Goal: Task Accomplishment & Management: Complete application form

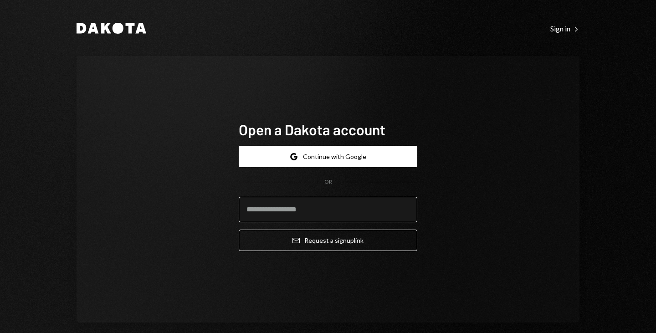
type input "**********"
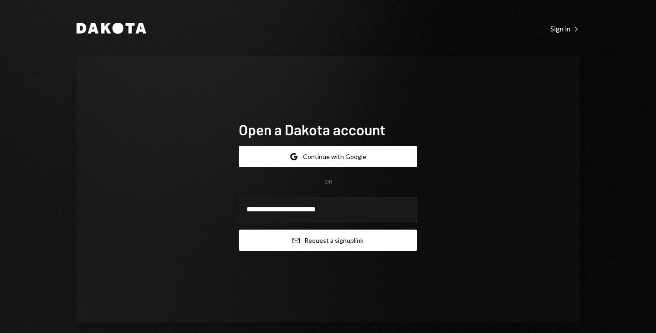
click at [324, 241] on button "Email Request a sign up link" at bounding box center [328, 240] width 179 height 21
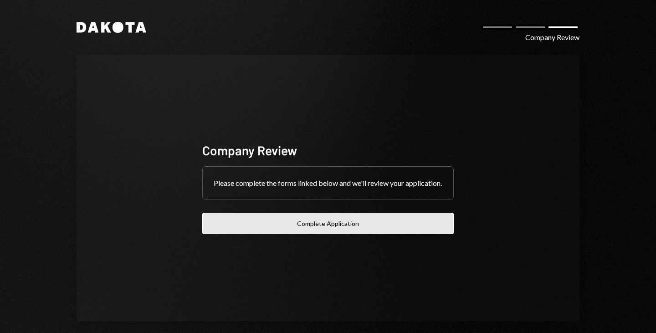
click at [309, 220] on button "Complete Application" at bounding box center [327, 223] width 251 height 21
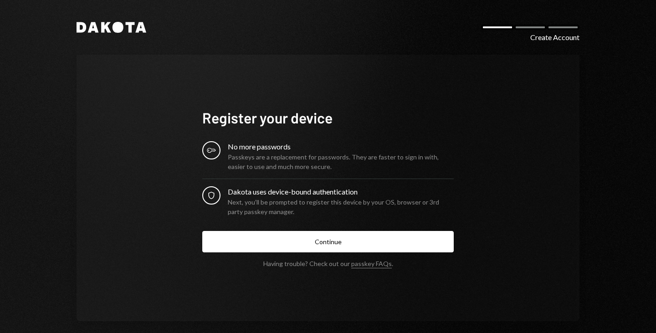
click at [279, 211] on div "Next, you’ll be prompted to register this device by your OS, browser or 3rd par…" at bounding box center [341, 206] width 226 height 19
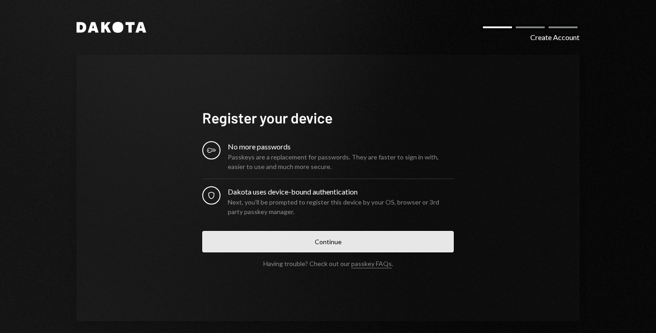
click at [305, 245] on button "Continue" at bounding box center [327, 241] width 251 height 21
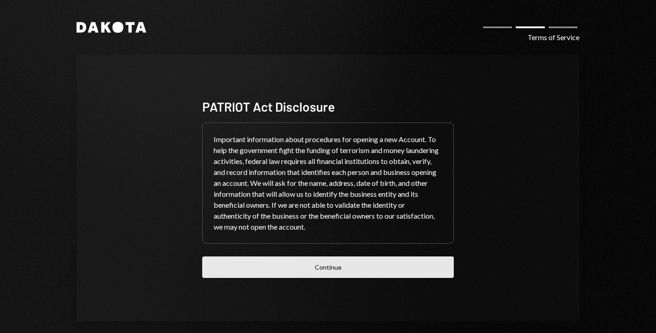
click at [309, 267] on button "Continue" at bounding box center [327, 266] width 251 height 21
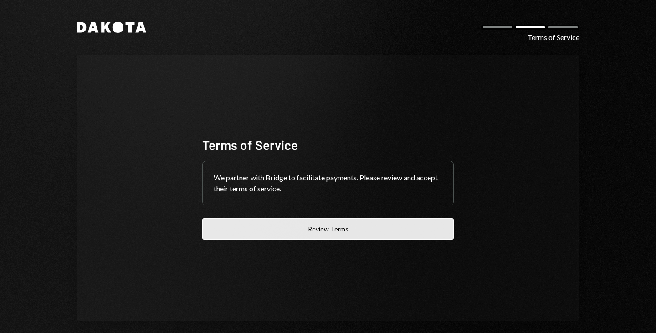
click at [321, 225] on button "Review Terms" at bounding box center [327, 228] width 251 height 21
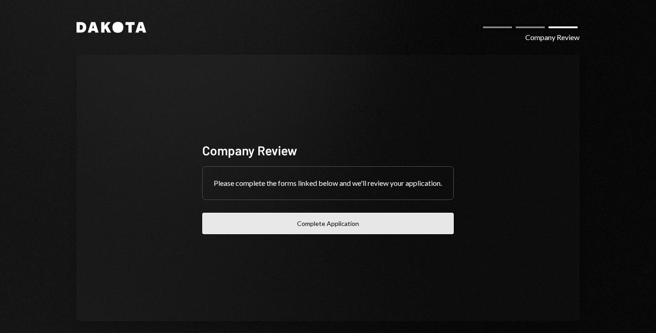
click at [347, 228] on button "Complete Application" at bounding box center [327, 223] width 251 height 21
click at [308, 234] on button "Complete Application" at bounding box center [327, 223] width 251 height 21
click at [323, 234] on button "Complete Application" at bounding box center [327, 223] width 251 height 21
click at [339, 225] on button "Complete Application" at bounding box center [327, 223] width 251 height 21
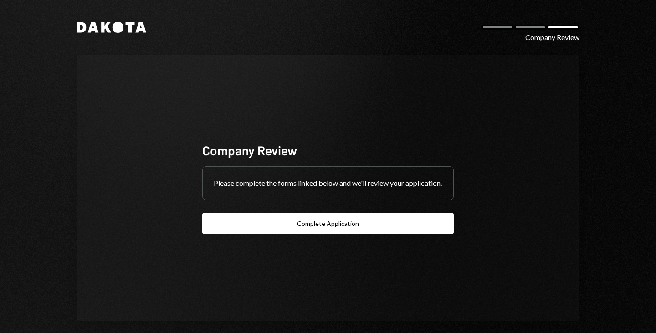
click at [102, 21] on div "Dakota Company Review Company Review Please complete the forms linked below and…" at bounding box center [328, 171] width 546 height 343
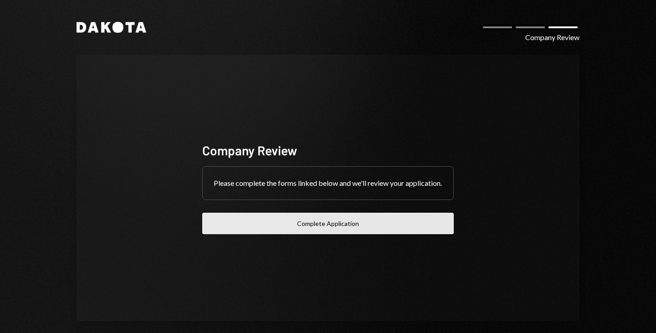
click at [322, 230] on button "Complete Application" at bounding box center [327, 223] width 251 height 21
